Goal: Task Accomplishment & Management: Use online tool/utility

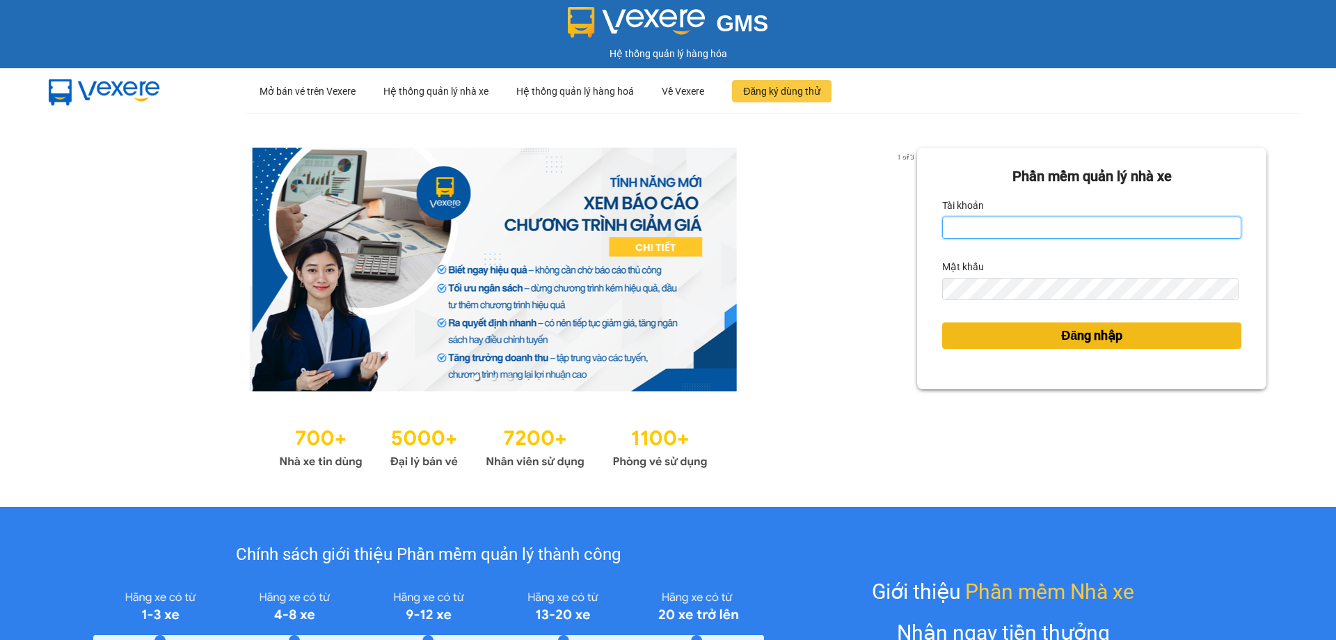
type input "bagahophong.tuanhung"
click at [1085, 330] on span "Đăng nhập" at bounding box center [1092, 335] width 61 height 19
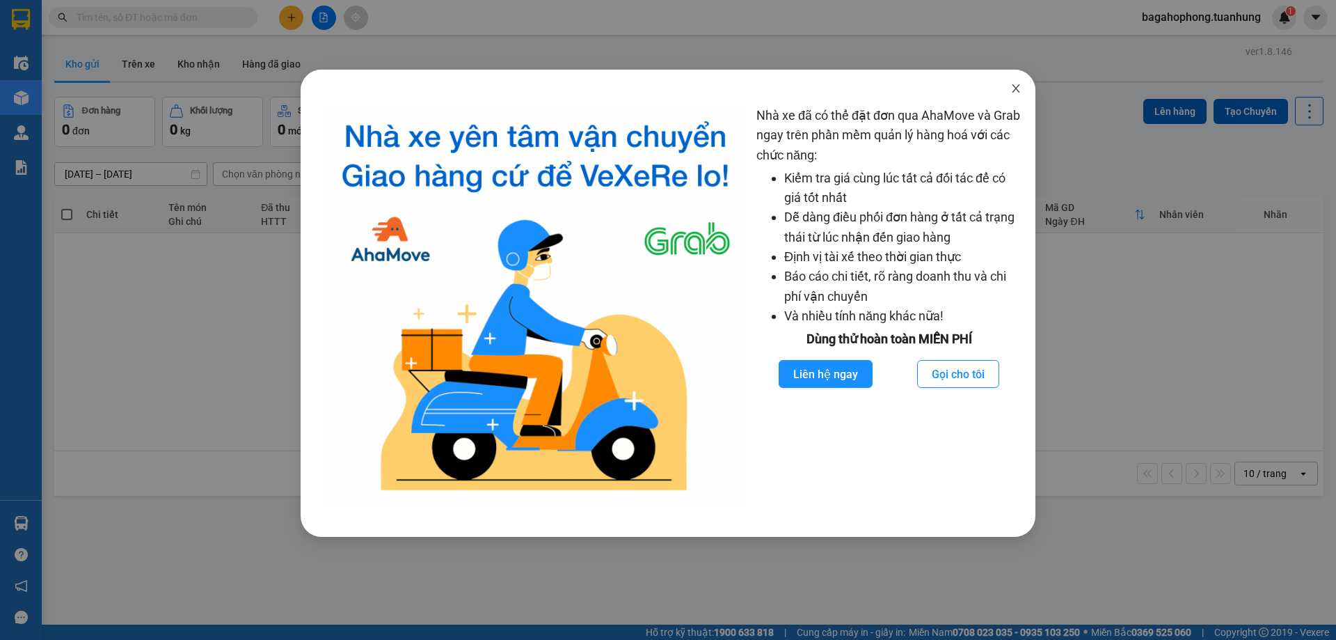
click at [1015, 87] on icon "close" at bounding box center [1016, 88] width 8 height 8
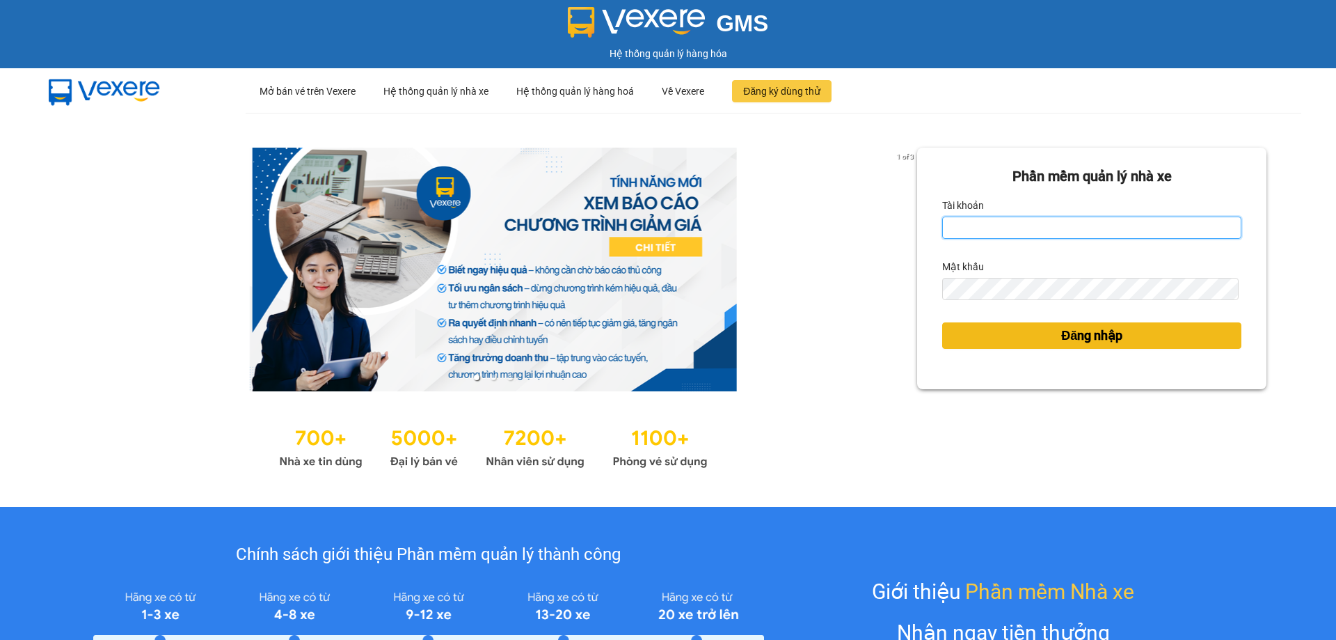
type input "bagahophong.tuanhung"
click at [1064, 331] on span "Đăng nhập" at bounding box center [1092, 335] width 61 height 19
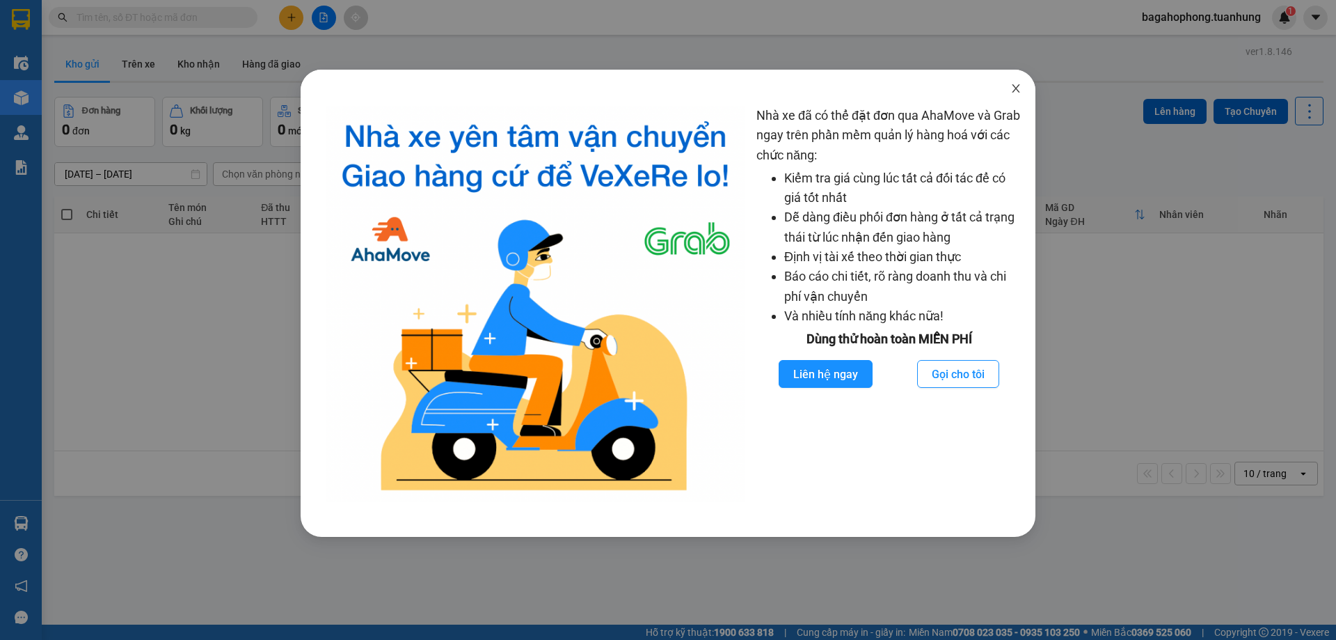
click at [1015, 89] on icon "close" at bounding box center [1016, 88] width 11 height 11
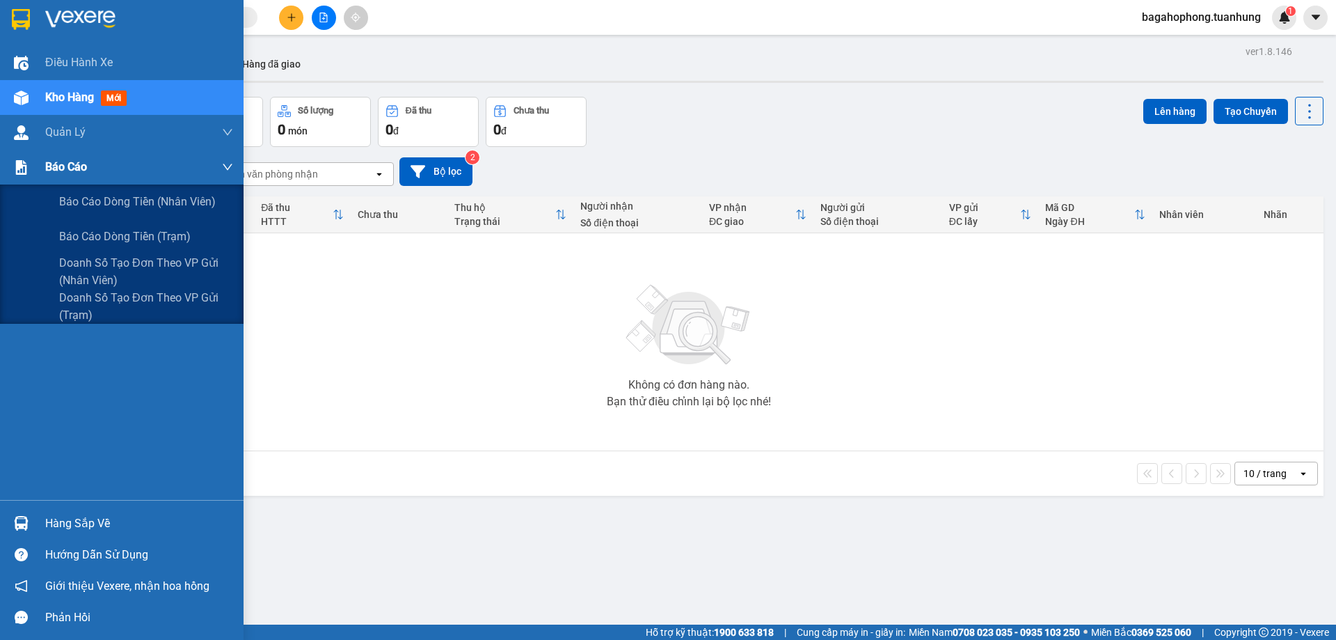
click at [101, 167] on div "Báo cáo" at bounding box center [139, 167] width 188 height 35
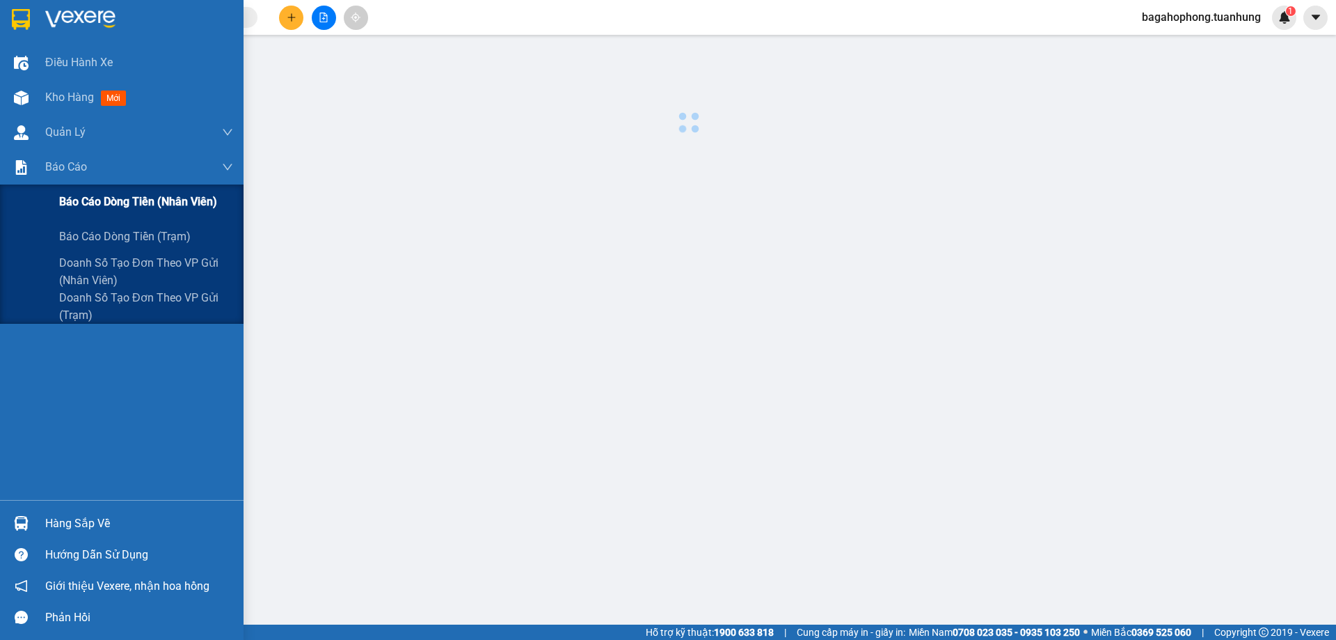
click at [116, 196] on span "Báo cáo dòng tiền (nhân viên)" at bounding box center [138, 201] width 158 height 17
